Goal: Find contact information: Find contact information

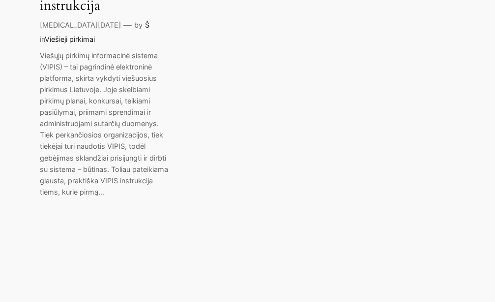
scroll to position [344, 0]
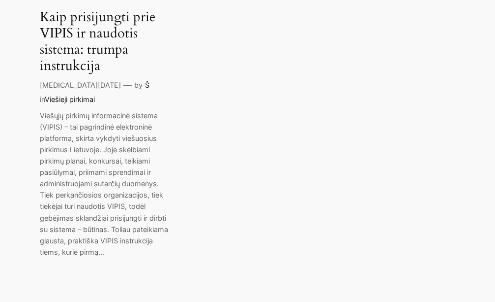
click at [95, 95] on link "Viešieji pirkimai" at bounding box center [70, 99] width 50 height 8
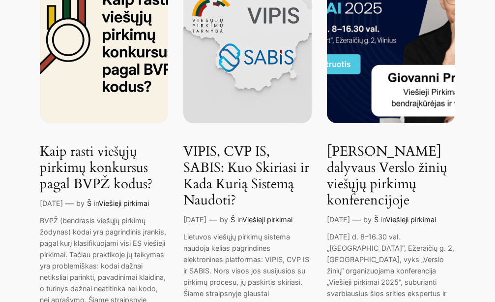
scroll to position [197, 0]
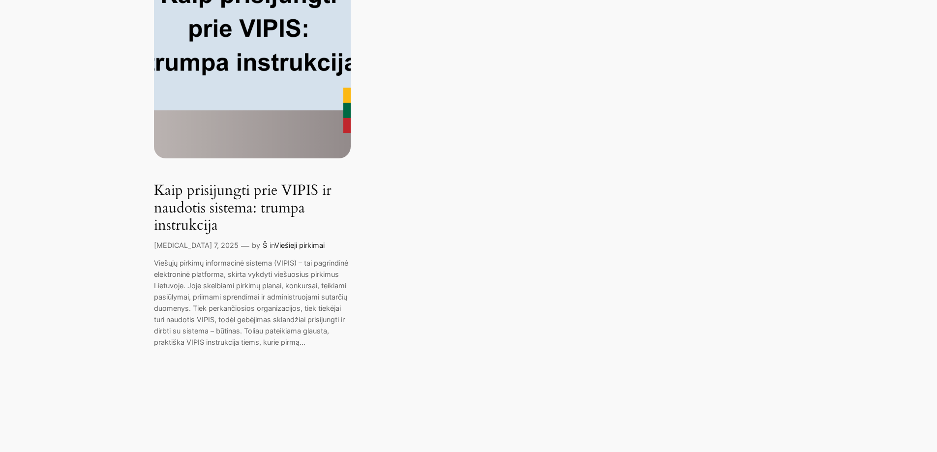
scroll to position [268, 0]
